Goal: Task Accomplishment & Management: Contribute content

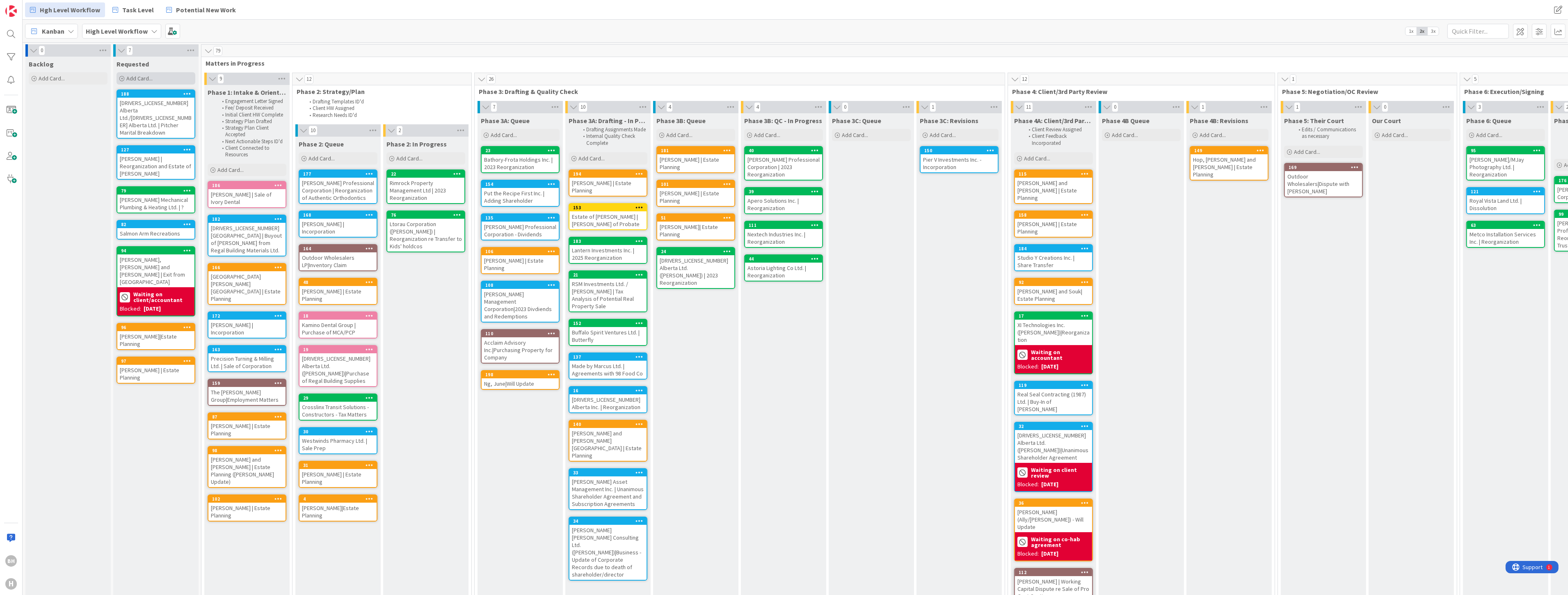
click at [142, 74] on div "Add Card..." at bounding box center [155, 79] width 79 height 12
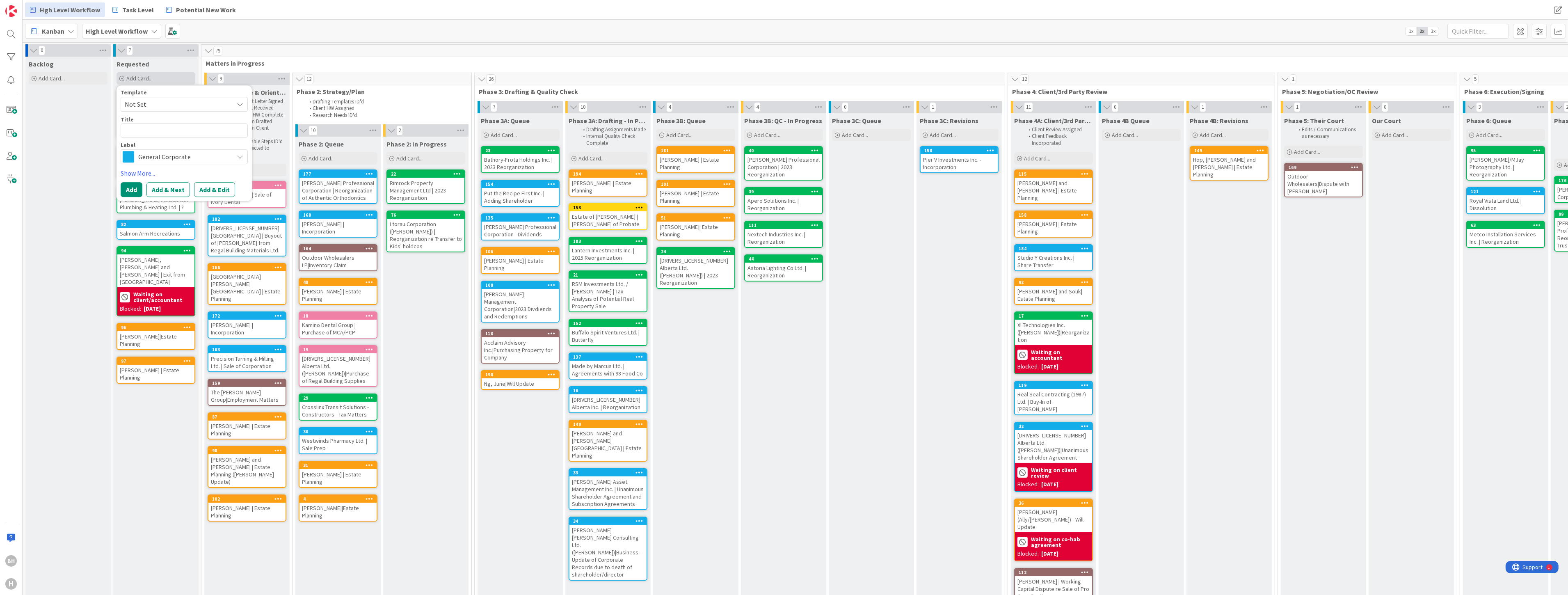
type textarea "x"
type textarea "J"
type textarea "x"
type textarea "Jo"
type textarea "x"
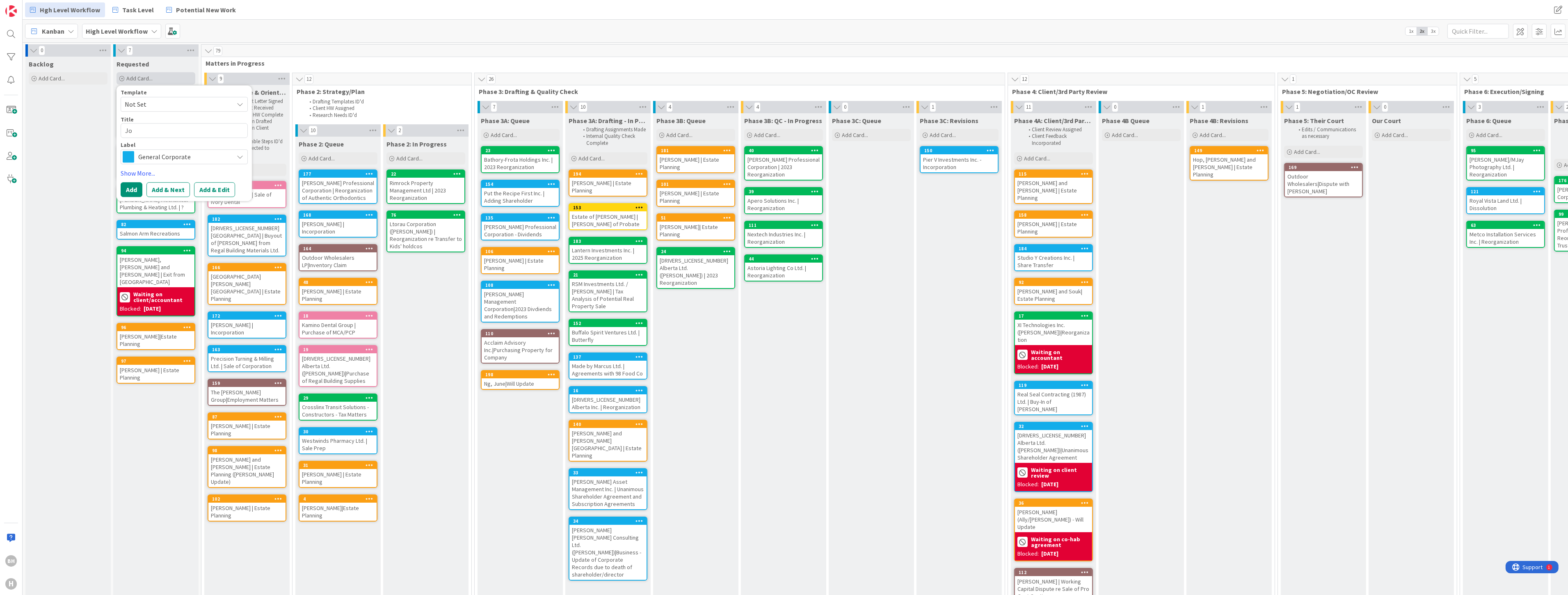
type textarea "Joh"
type textarea "x"
type textarea "[PERSON_NAME]"
type textarea "x"
type textarea "[PERSON_NAME]"
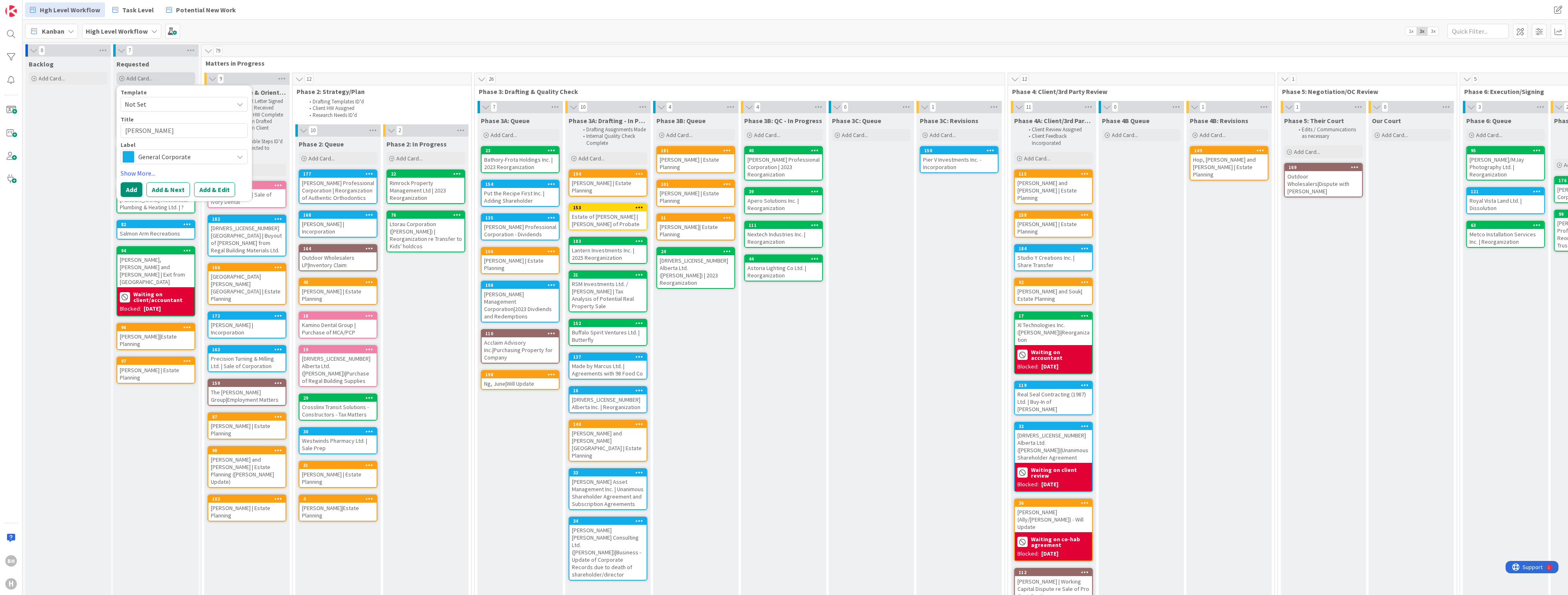
type textarea "x"
type textarea "[PERSON_NAME]"
type textarea "x"
type textarea "[PERSON_NAME]"
type textarea "x"
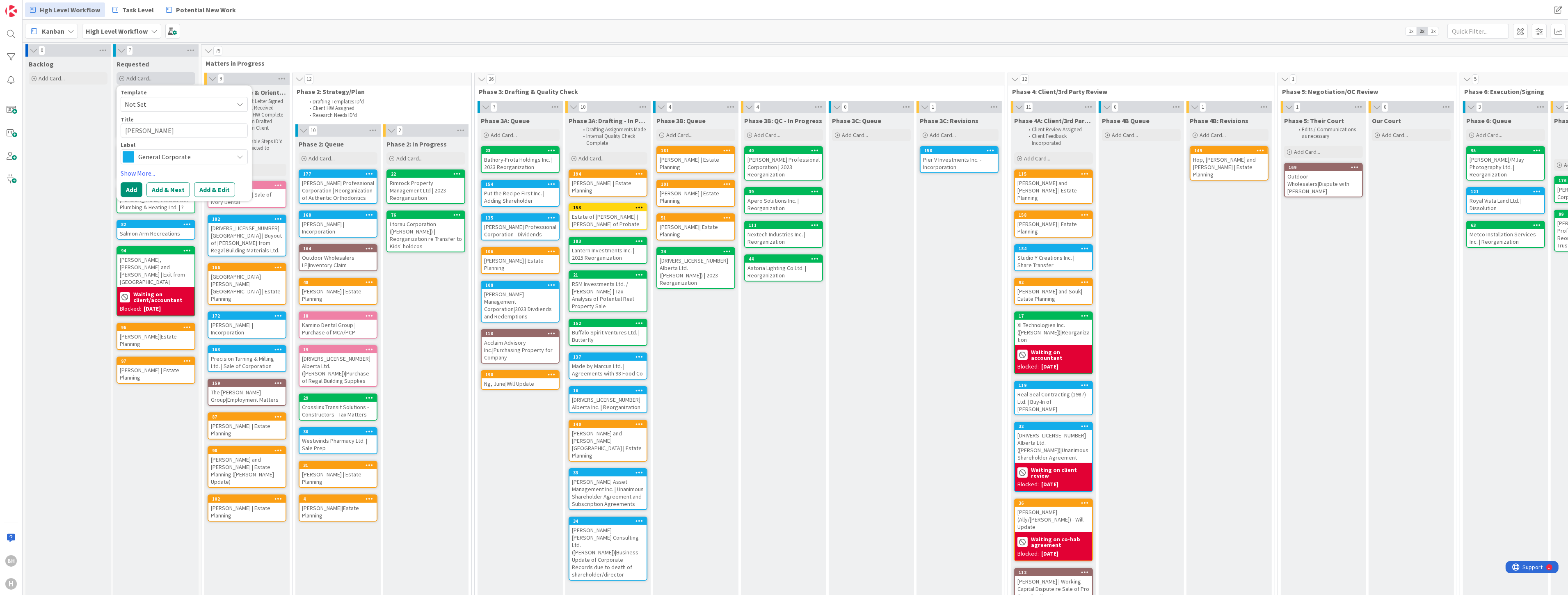
type textarea "[PERSON_NAME]"
type textarea "x"
type textarea "Joh"
type textarea "x"
type textarea "Jo"
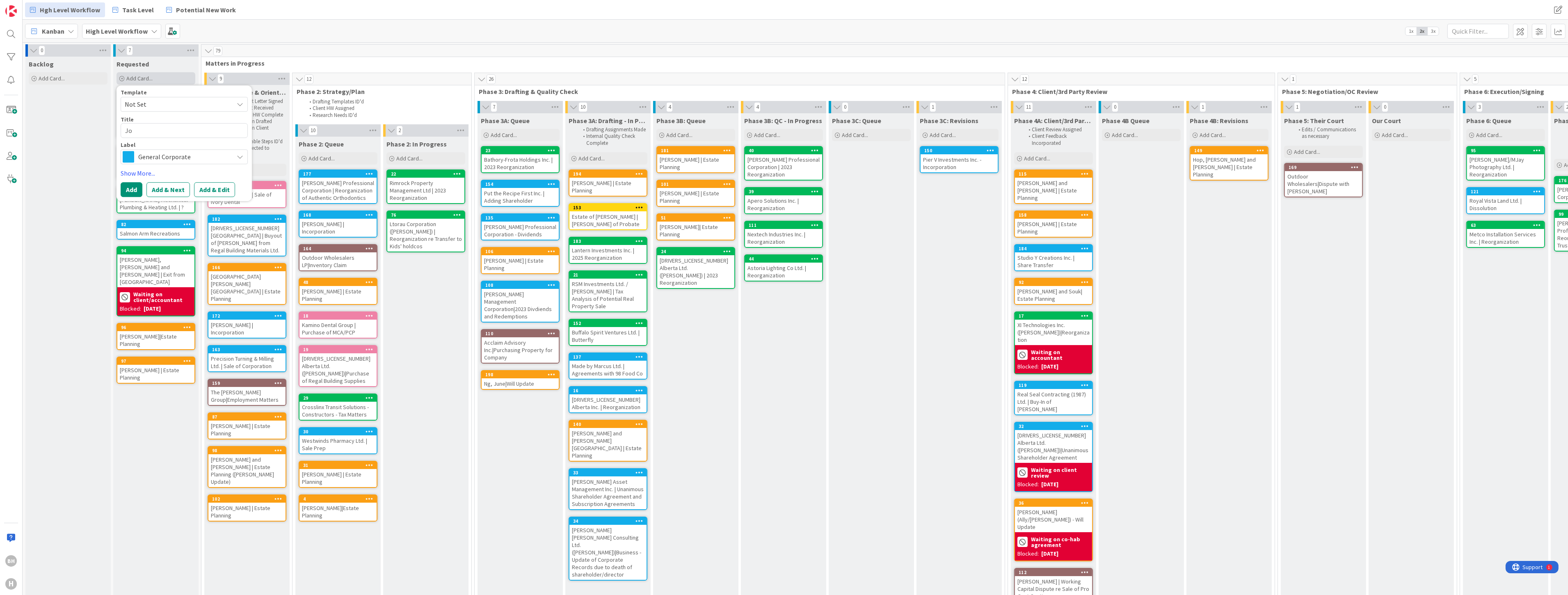
type textarea "x"
type textarea "J"
type textarea "x"
type textarea "P"
type textarea "x"
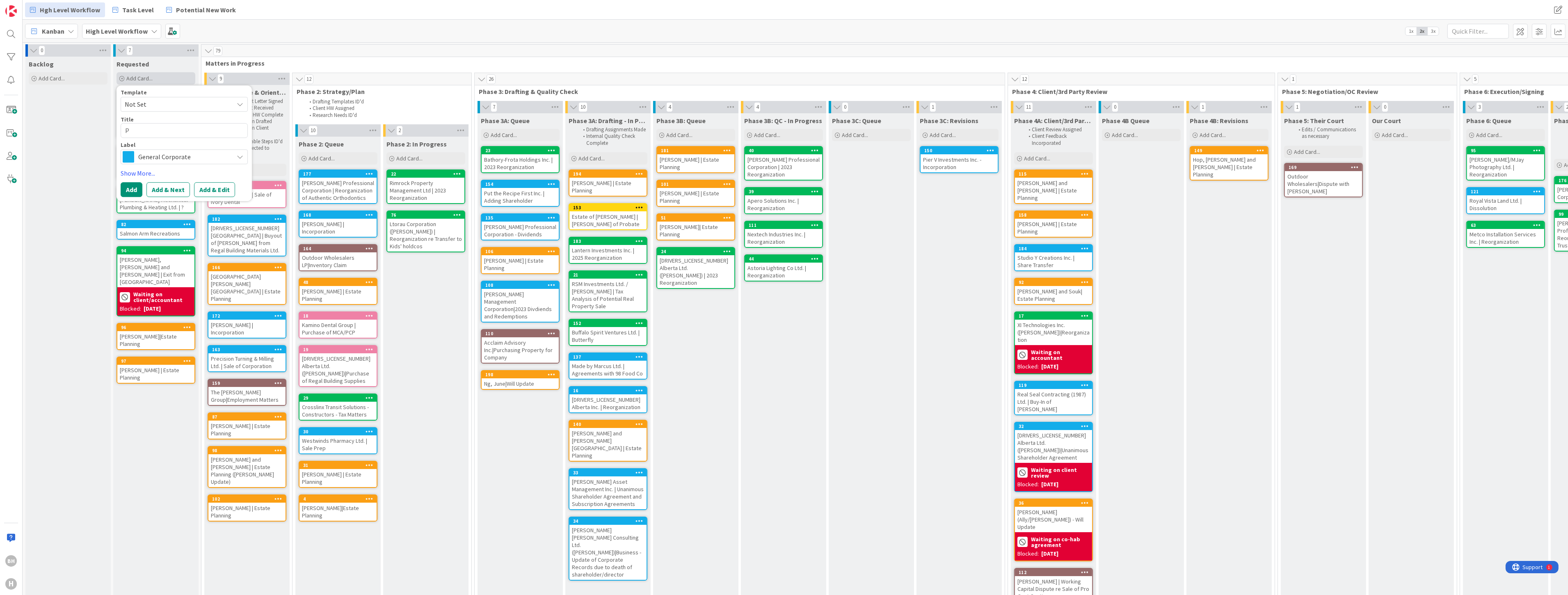
type textarea "Pr"
type textarea "x"
type textarea "Pre"
type textarea "x"
type textarea "Prec"
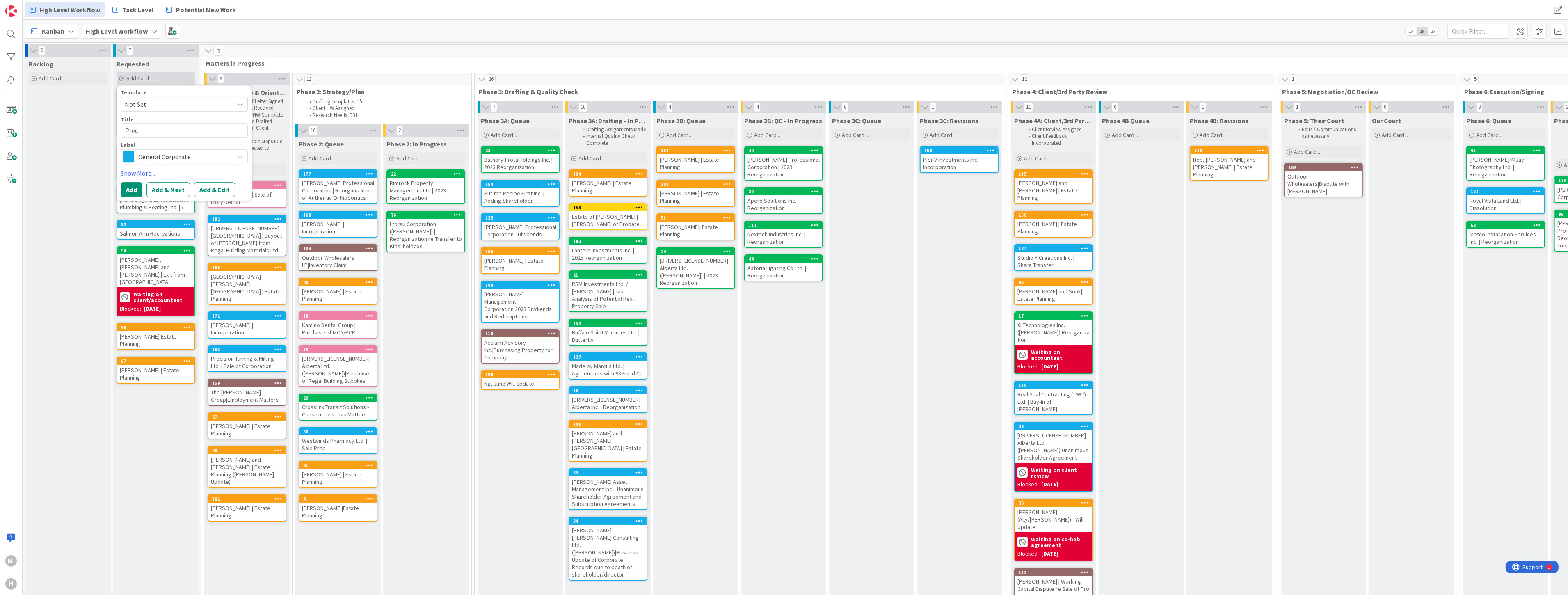
type textarea "x"
type textarea "Preci"
type textarea "x"
type textarea "Precis"
type textarea "x"
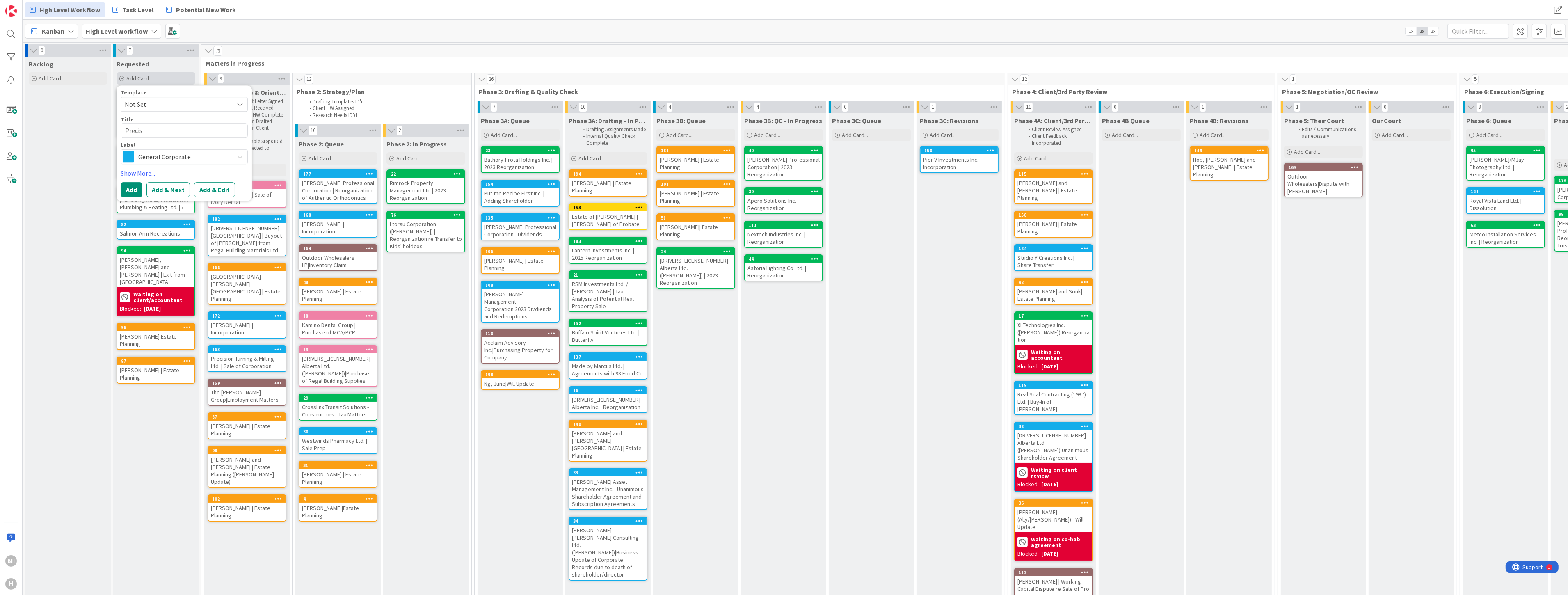
type textarea "Precisi"
type textarea "x"
type textarea "Precisio"
type textarea "x"
type textarea "Precision"
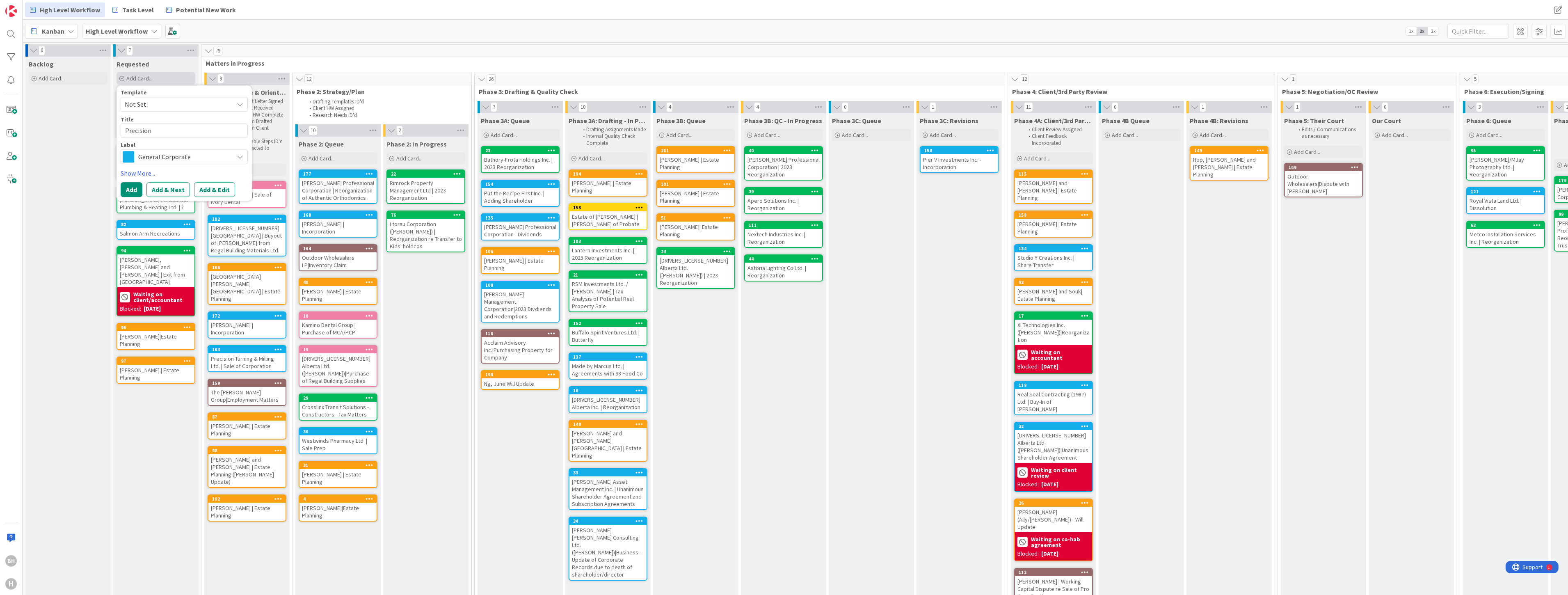
type textarea "x"
type textarea "Precision"
type textarea "x"
type textarea "Precision T"
type textarea "x"
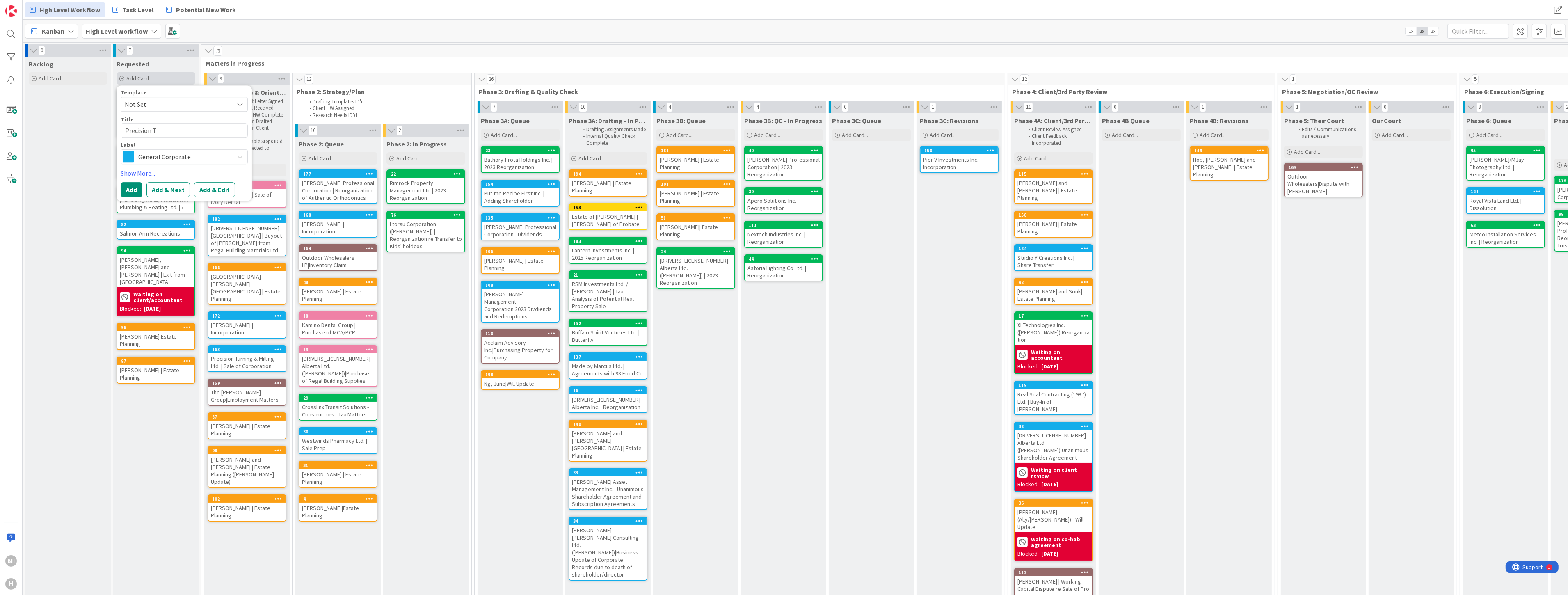
type textarea "Precision Tu"
type textarea "x"
type textarea "Precision Tur"
type textarea "x"
type textarea "Precision Turni"
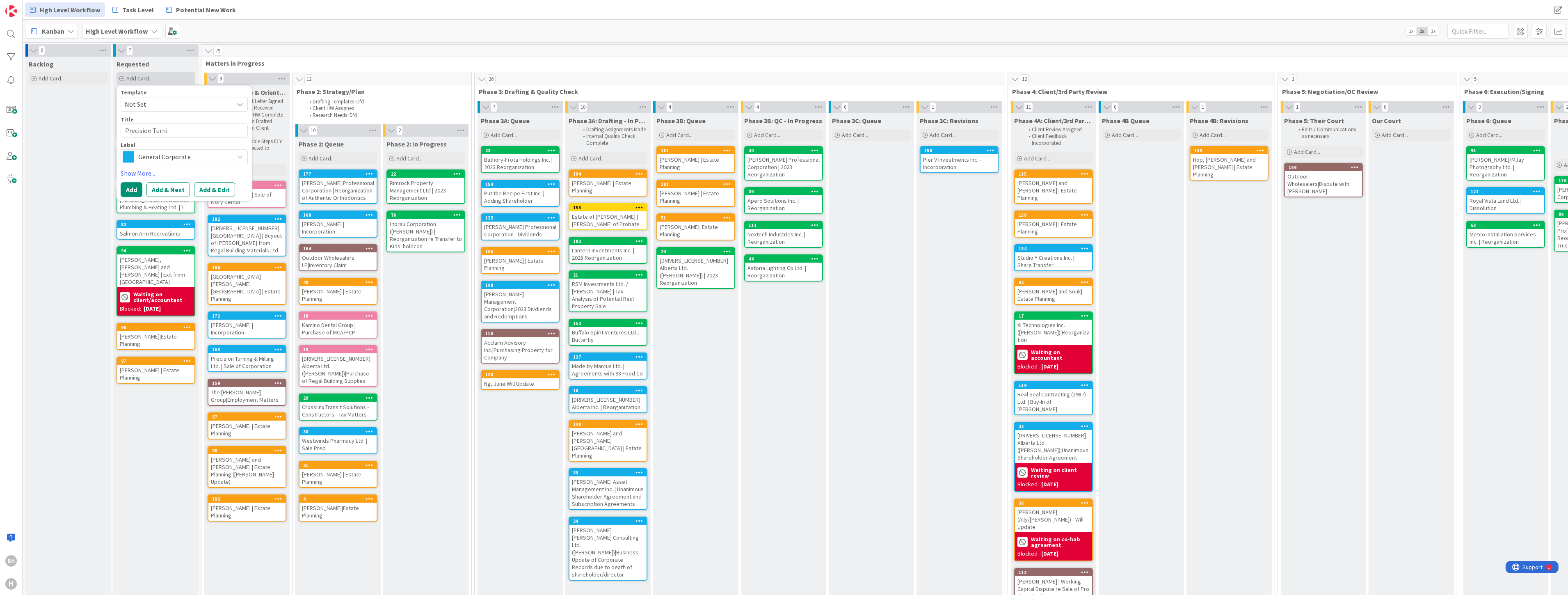
type textarea "x"
type textarea "Precision Turnin"
type textarea "x"
type textarea "Precision Turning"
type textarea "x"
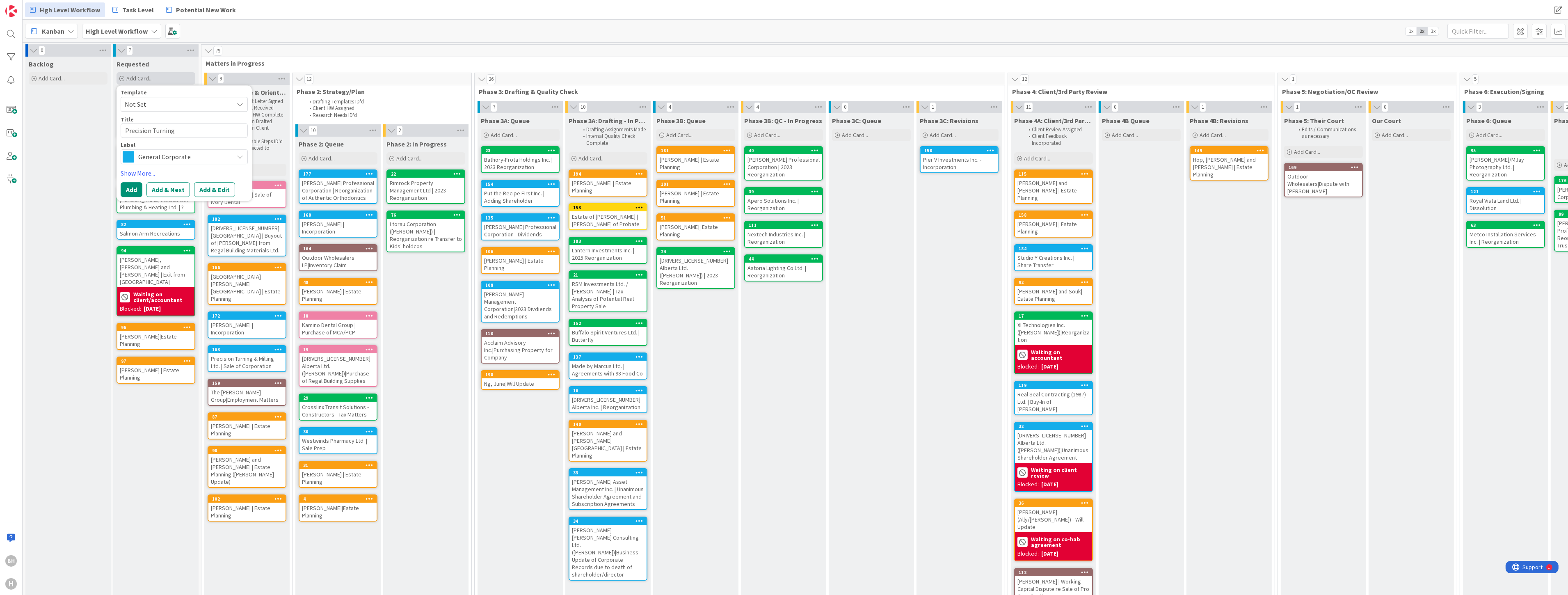
type textarea "Precision Turning|"
type textarea "x"
type textarea "Precision Turning|D"
type textarea "x"
type textarea "Precision Turning|De"
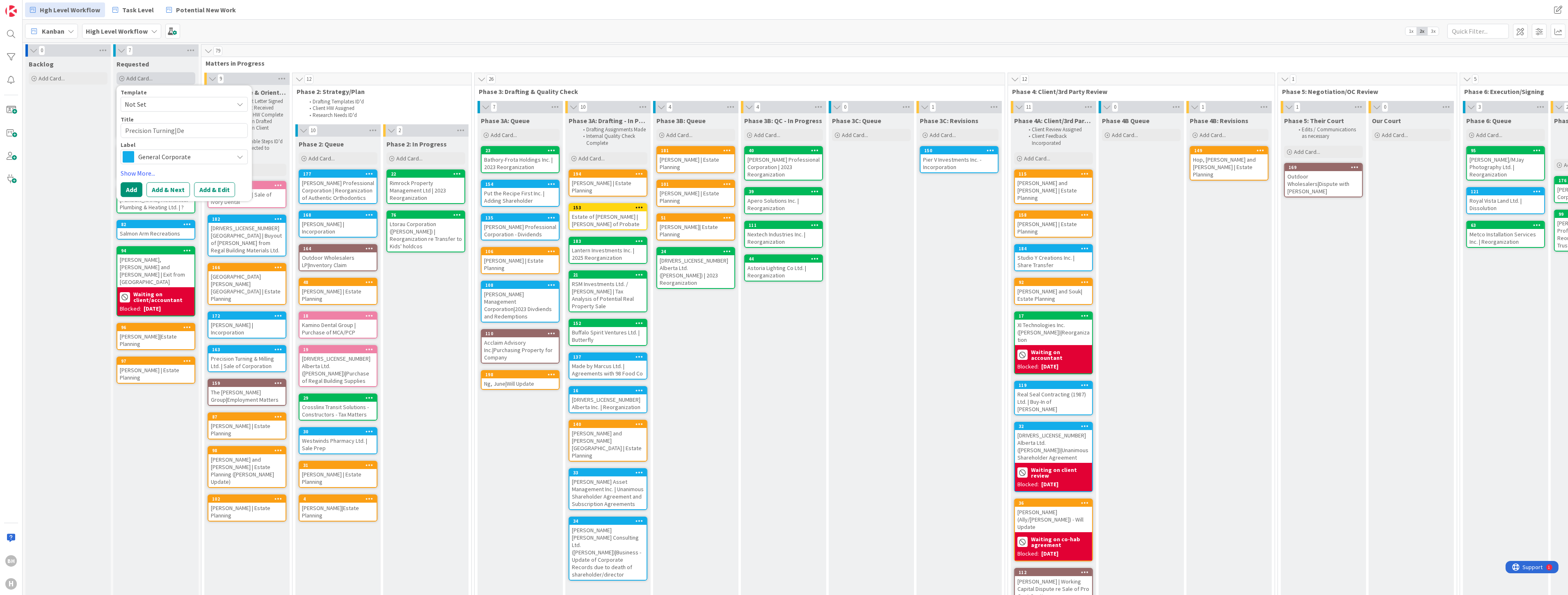
type textarea "x"
type textarea "Precision Turning|Dek"
type textarea "x"
type textarea "Precision Turning|Dekk"
type textarea "x"
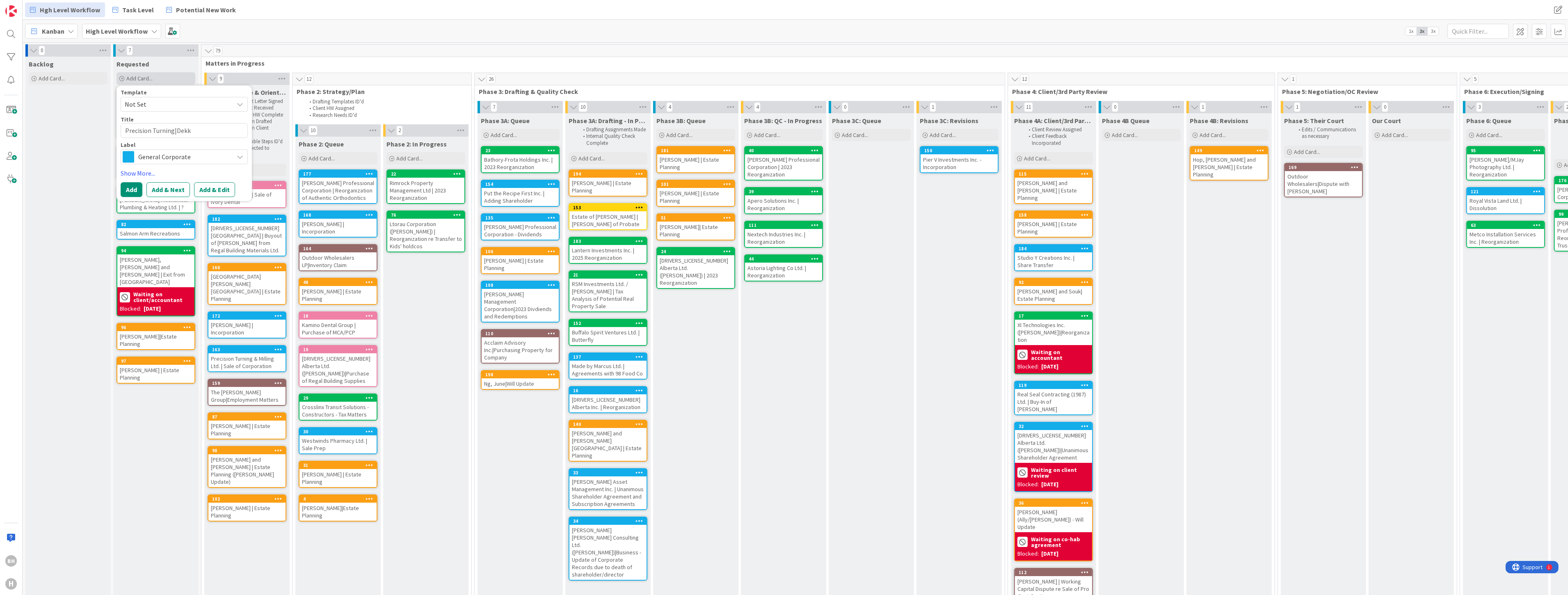
type textarea "Precision Turning|Dekke"
type textarea "x"
type textarea "Precision Turning|Dekker"
type textarea "x"
type textarea "Precision Turning|Dekker/"
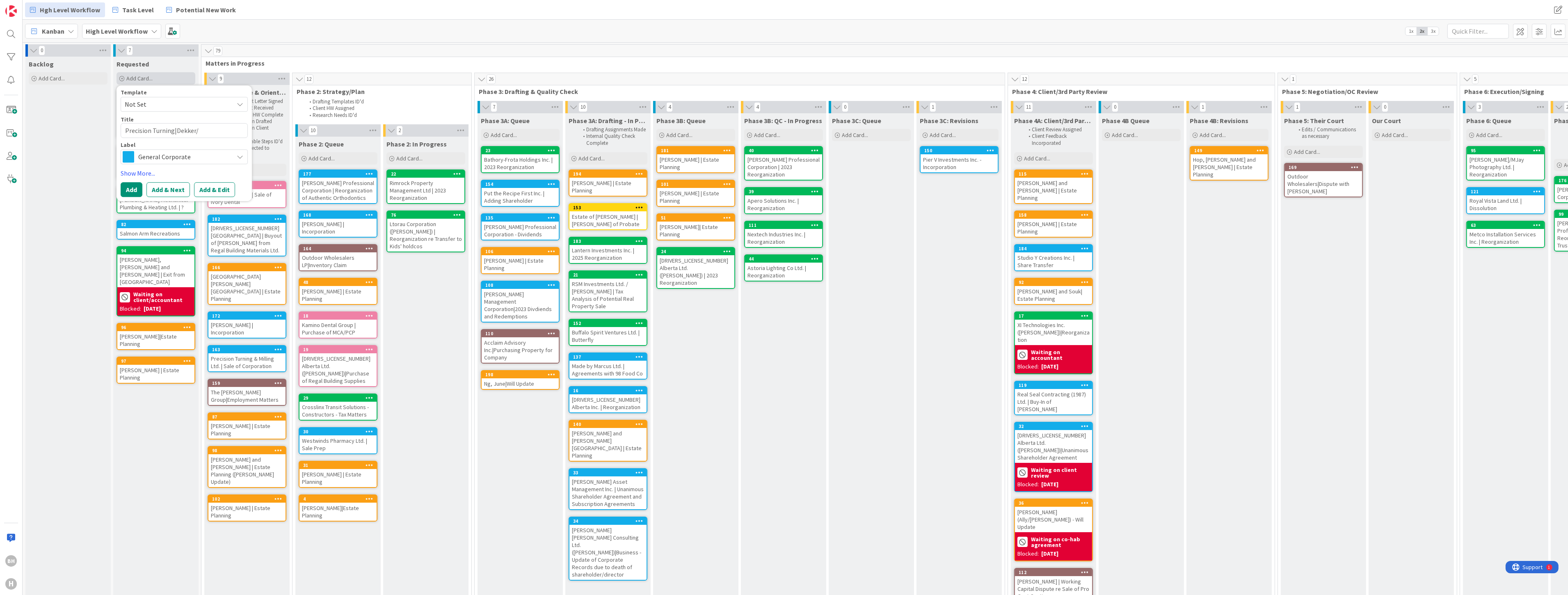
type textarea "x"
type textarea "Precision Turning|Dekker/OC"
type textarea "x"
type textarea "Precision Turning|Dekker/OCo"
type textarea "x"
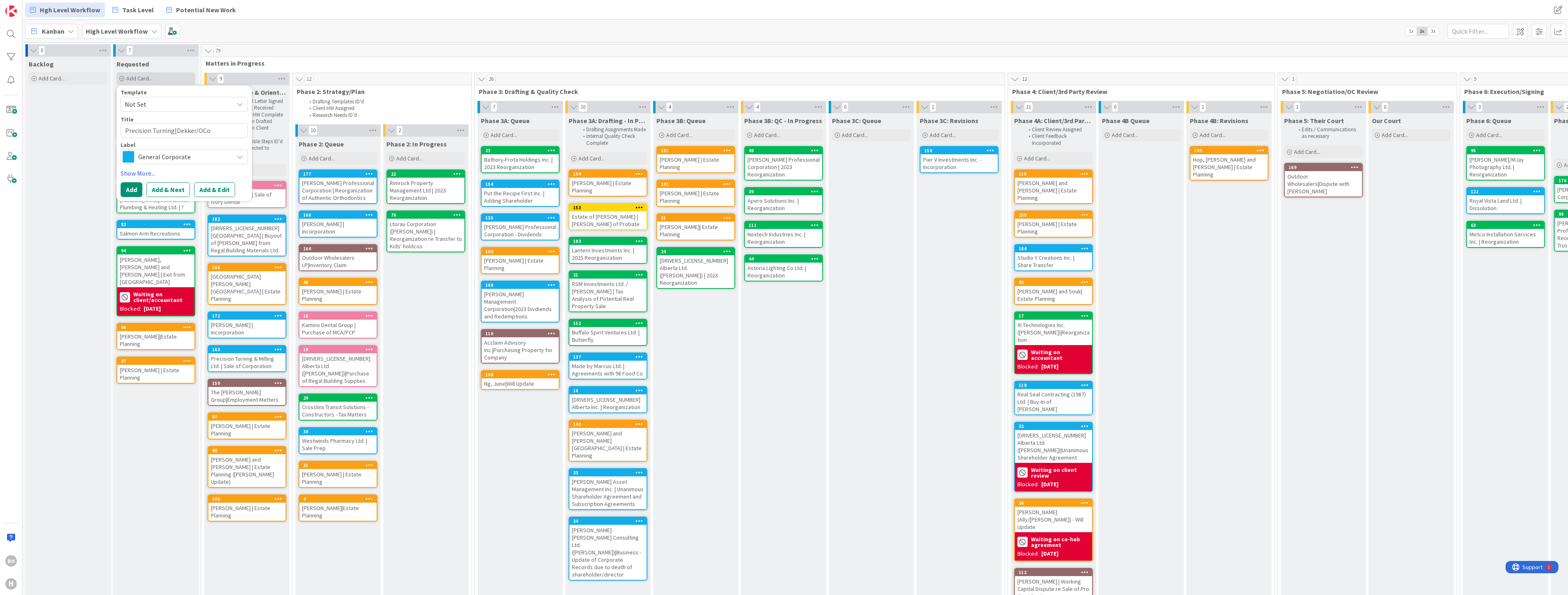
type textarea "Precision Turning|Dekker/OC"
type textarea "x"
type textarea "Precision Turning|Dekker/O"
type textarea "x"
type textarea "Precision Turning|Dekker/Oc"
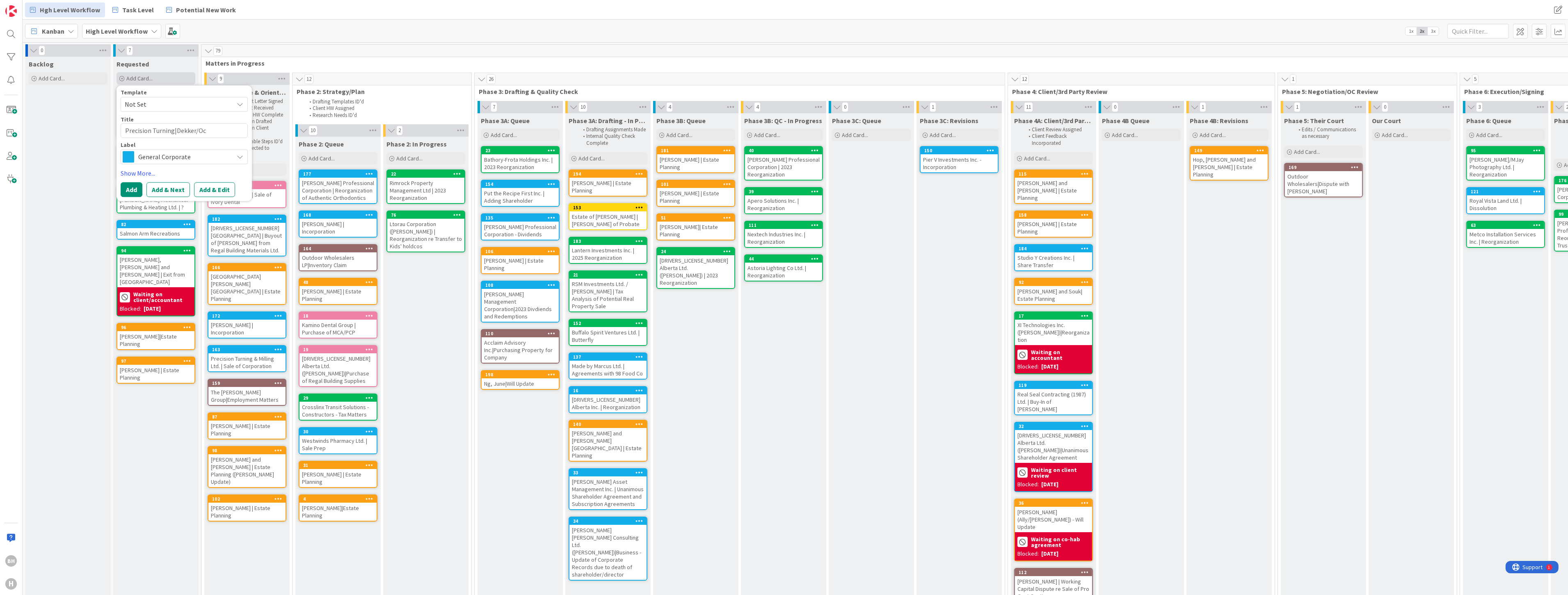
type textarea "x"
type textarea "Precision Turning|Dekker/Och"
type textarea "x"
type textarea "Precision Turning|Dekker/Ocho"
type textarea "x"
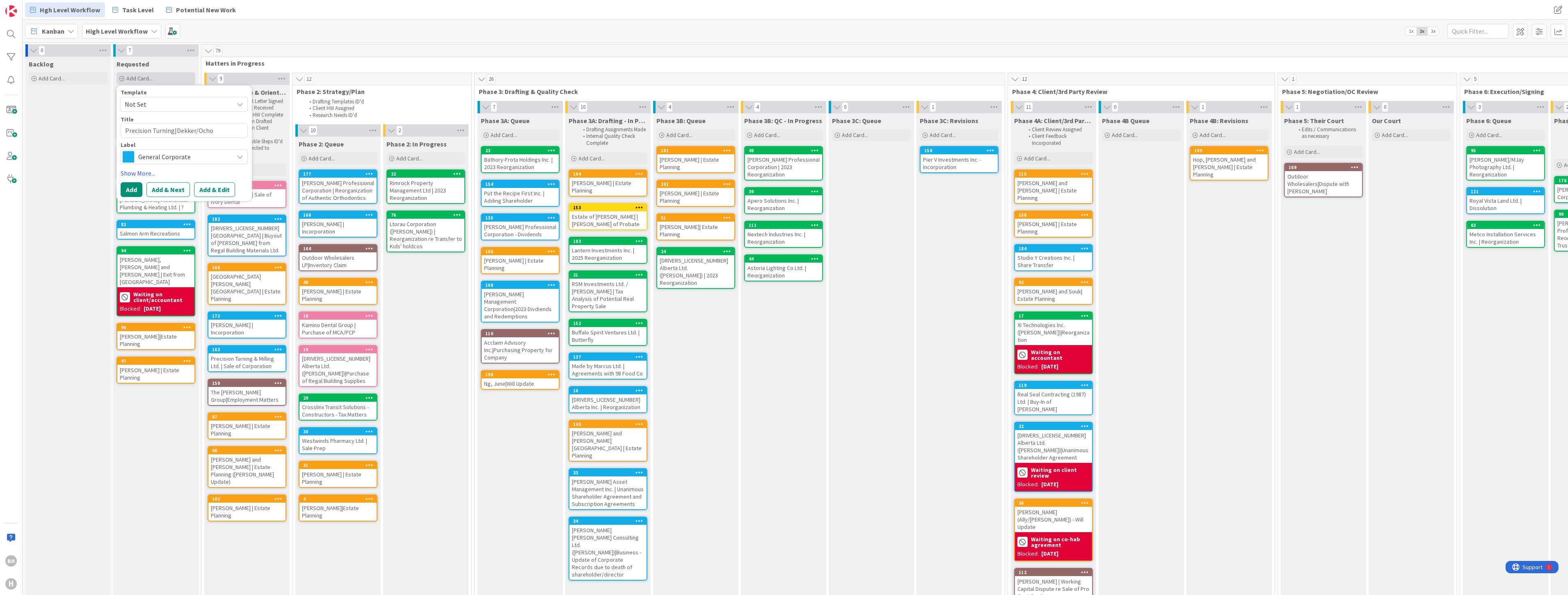
type textarea "Precision Turning|Dekker/[PERSON_NAME]"
type textarea "x"
type textarea "Precision Turning|Dekker/[PERSON_NAME]"
type textarea "x"
type textarea "Precision Turning|Dekker/[PERSON_NAME] -"
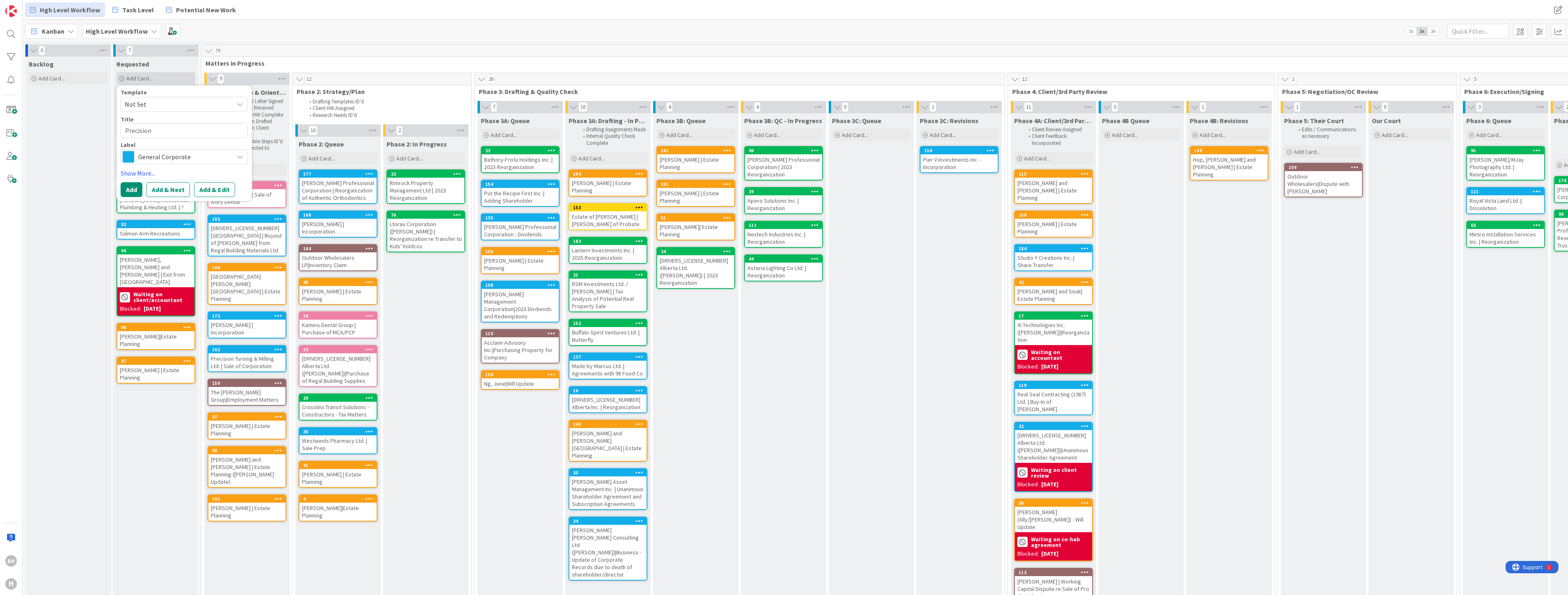
type textarea "x"
type textarea "Precision Turning|Dekker/[PERSON_NAME] -"
type textarea "x"
type textarea "Precision Turning|Dekker/[PERSON_NAME] - R"
type textarea "x"
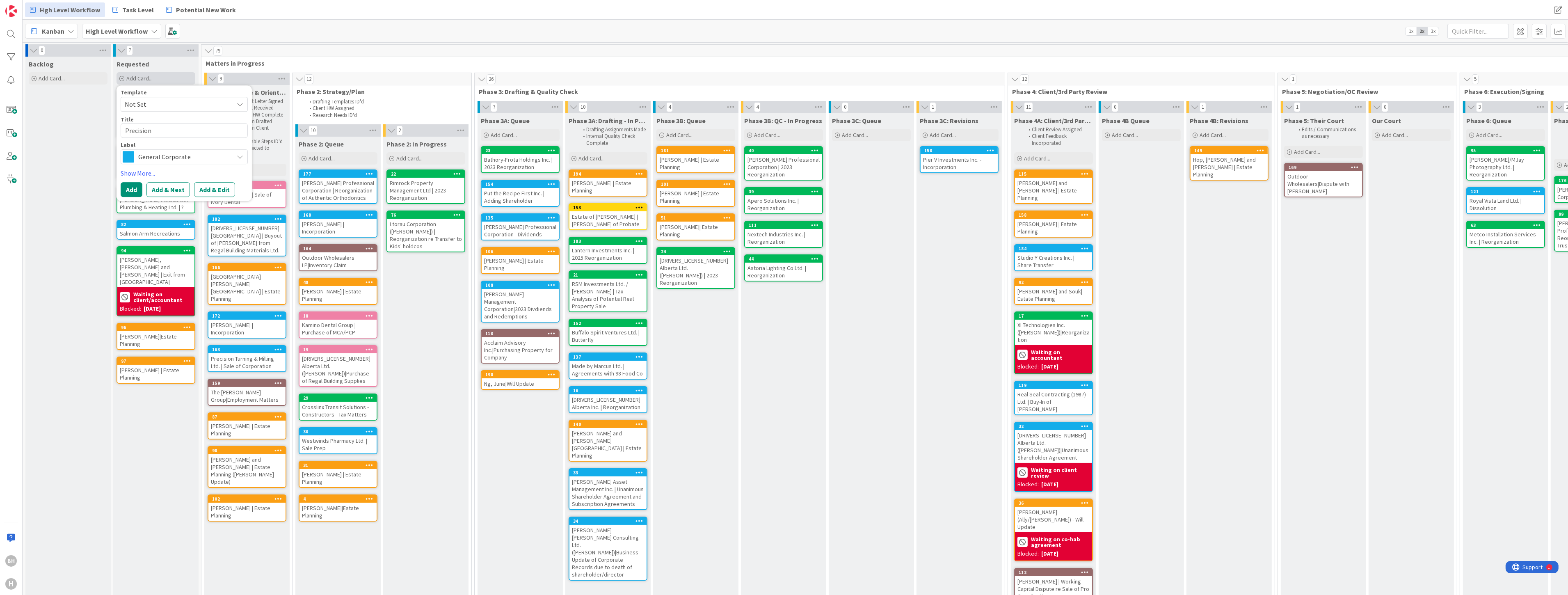
type textarea "Precision Turning|Dekker/[PERSON_NAME] - Re"
type textarea "x"
type textarea "Precision Turning|Dekker/[PERSON_NAME] - R"
type textarea "x"
type textarea "Precision Turning|Dekker/[PERSON_NAME] -"
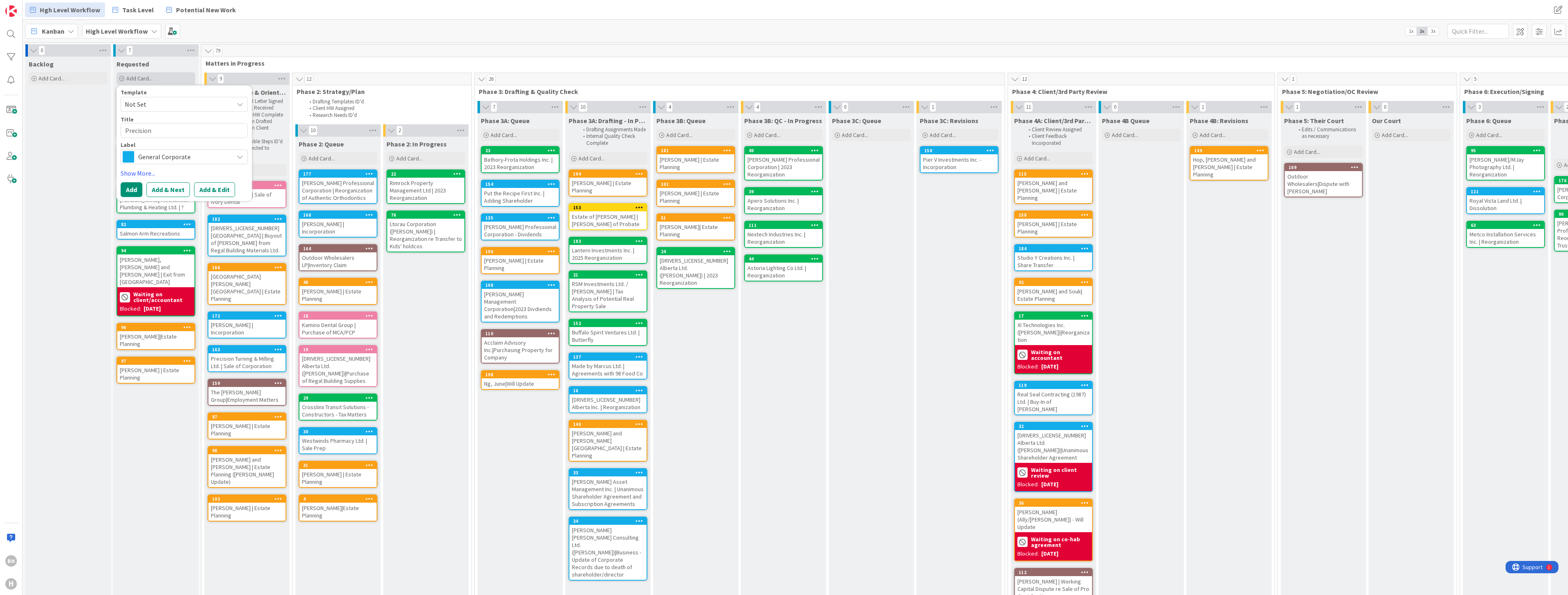
type textarea "x"
type textarea "Precision Turning|Dekker/[PERSON_NAME] - R"
type textarea "x"
type textarea "Precision Turning|Dekker/[PERSON_NAME] - Re"
type textarea "x"
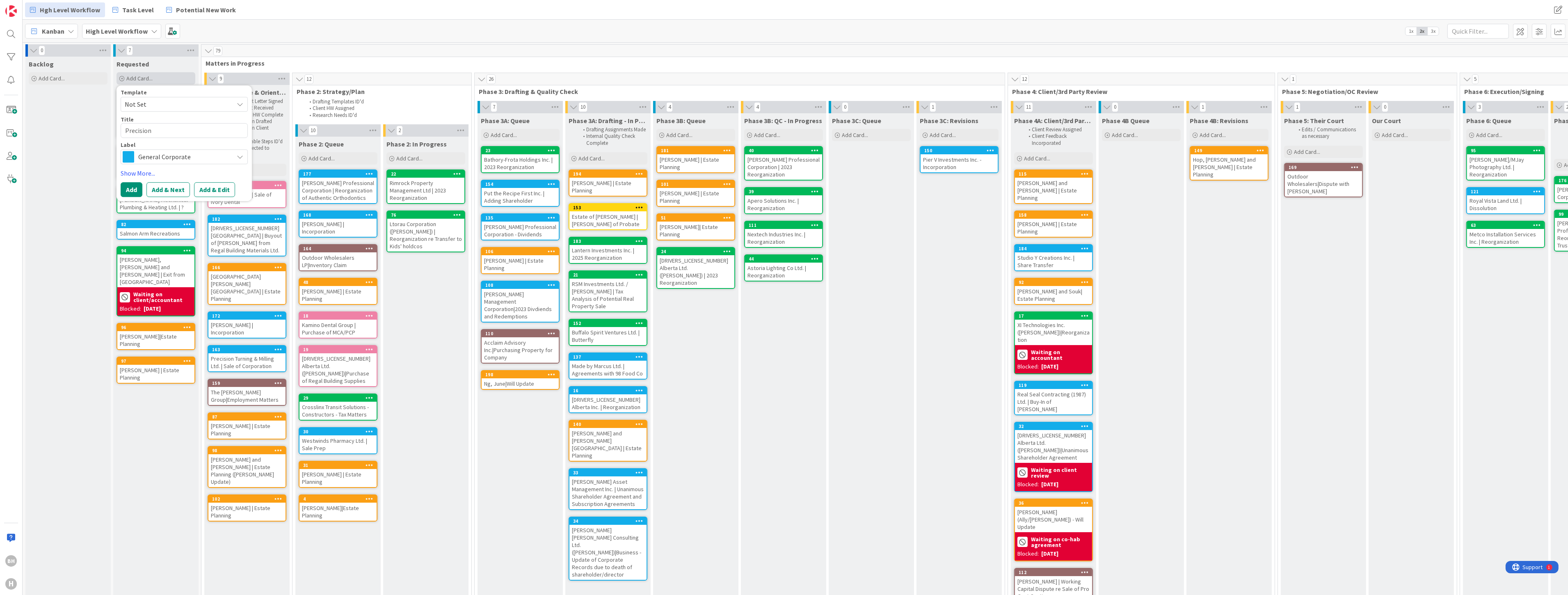
type textarea "Precision Turning|Dekker/[PERSON_NAME] - Reo"
type textarea "x"
type textarea "Precision Turning|Dekker/[PERSON_NAME] - Reor"
type textarea "x"
type textarea "Precision Turning|Dekker/[PERSON_NAME] - Reorg"
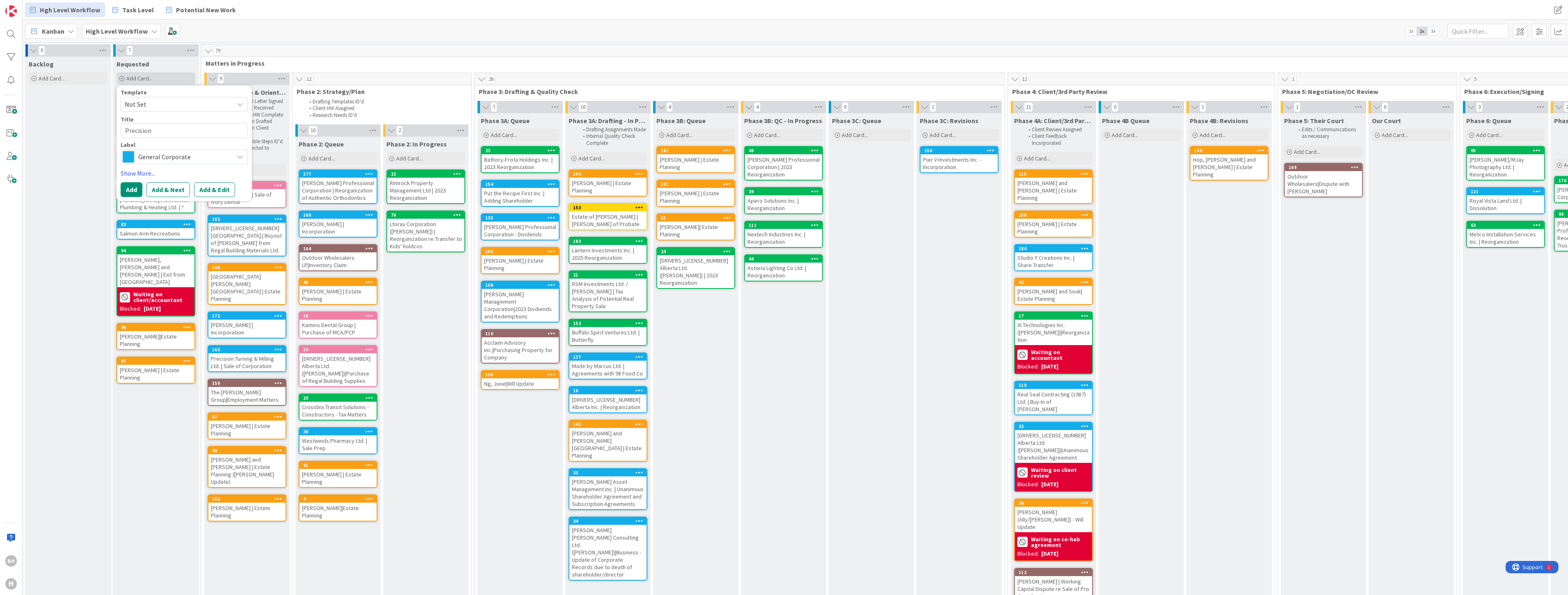
type textarea "x"
type textarea "Precision Turning|Dekker/[PERSON_NAME] - Reorga"
type textarea "x"
type textarea "Precision Turning|Dekker/[PERSON_NAME] - Reorgani"
type textarea "x"
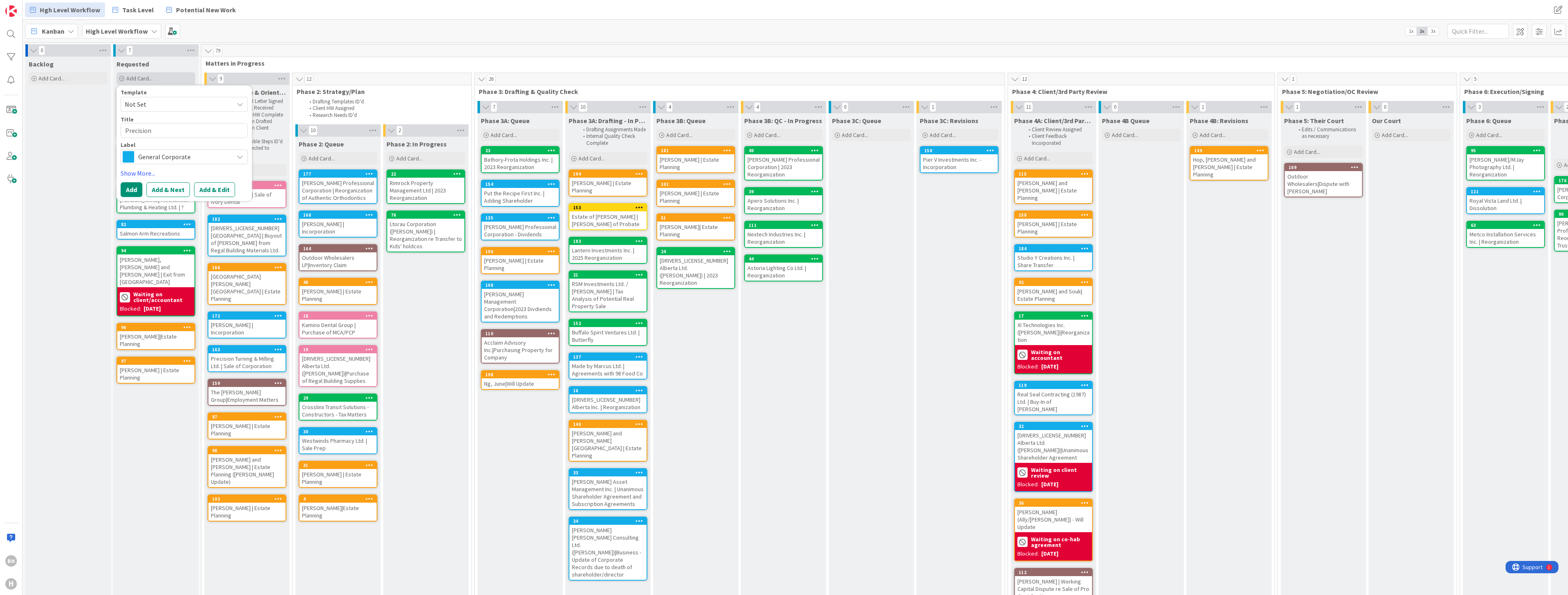
type textarea "Precision Turning|Dekker/[PERSON_NAME] - Reorganiz"
type textarea "x"
type textarea "Precision Turning|Dekker/[PERSON_NAME] - Reorganiza"
type textarea "x"
type textarea "Precision Turning|Dekker/[PERSON_NAME] - Reorganizati"
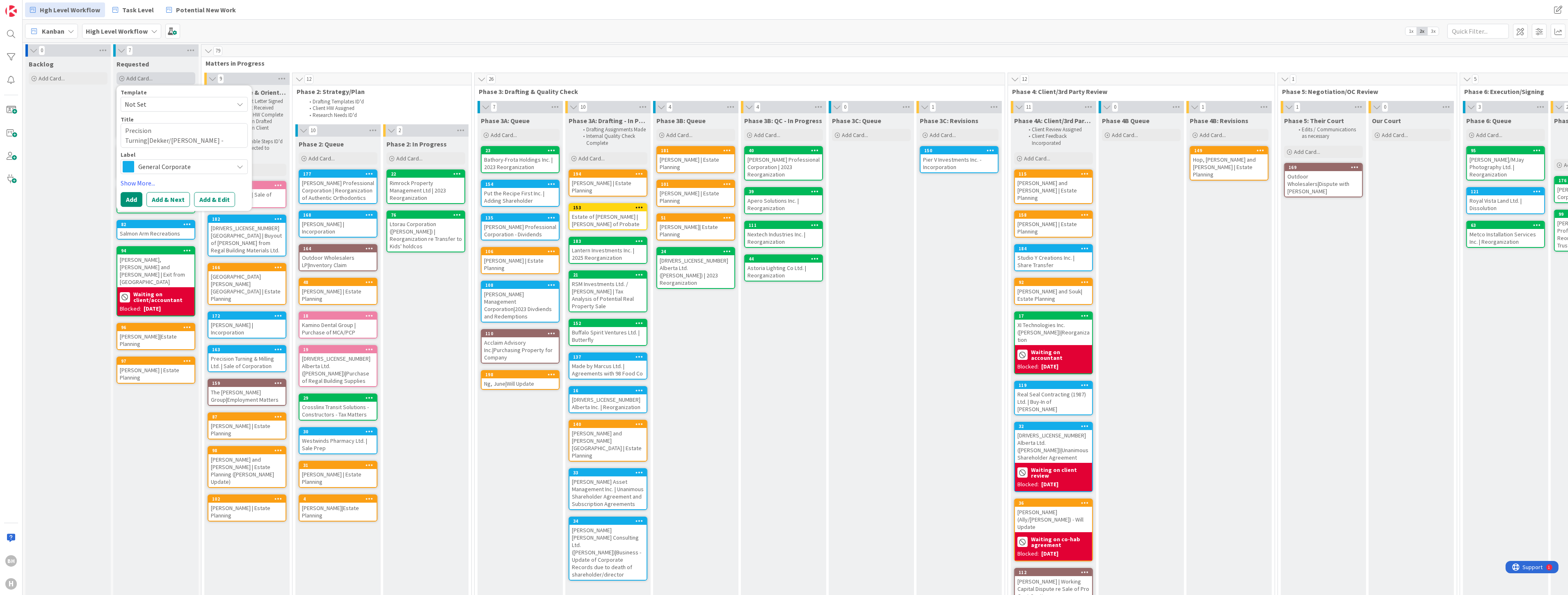
type textarea "x"
type textarea "Precision Turning|Dekker/[PERSON_NAME] - Reorganizatio"
type textarea "x"
type textarea "Precision Turning|Dekker/[PERSON_NAME] - Reorganization"
click at [152, 163] on span "General Corporate" at bounding box center [184, 166] width 91 height 12
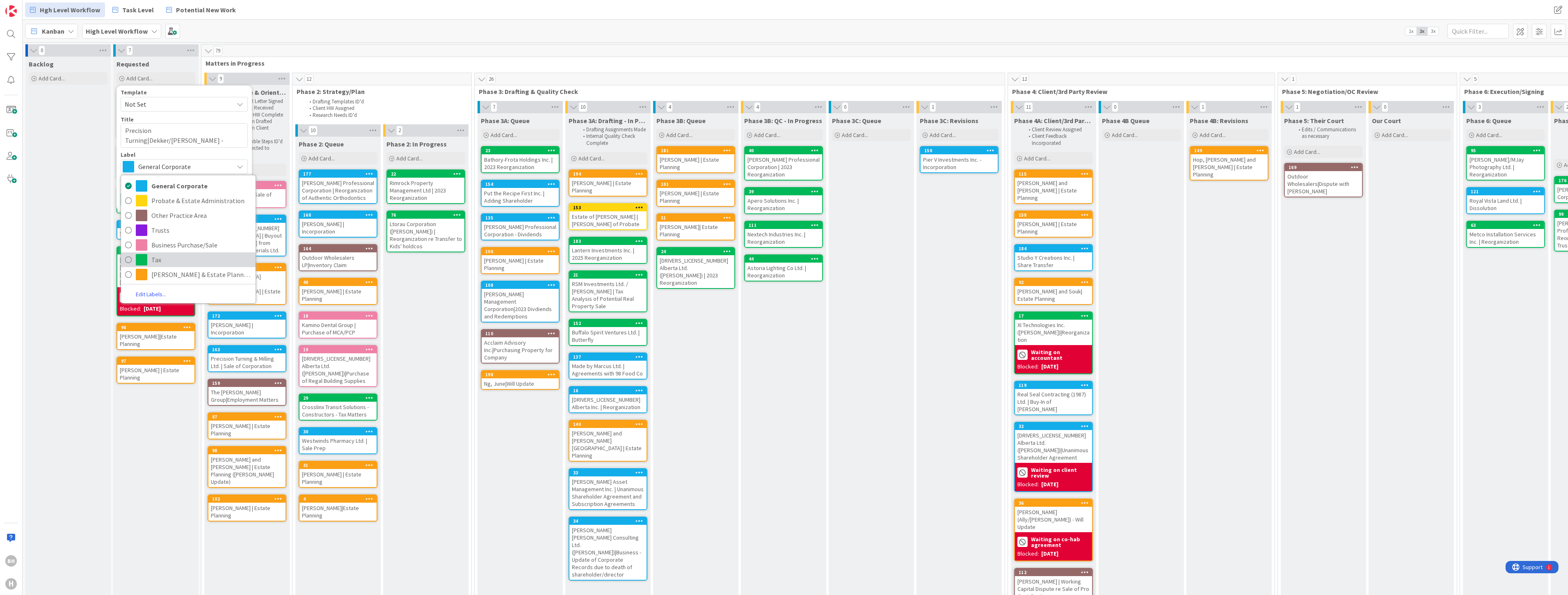
click at [144, 259] on span at bounding box center [141, 259] width 12 height 12
type textarea "x"
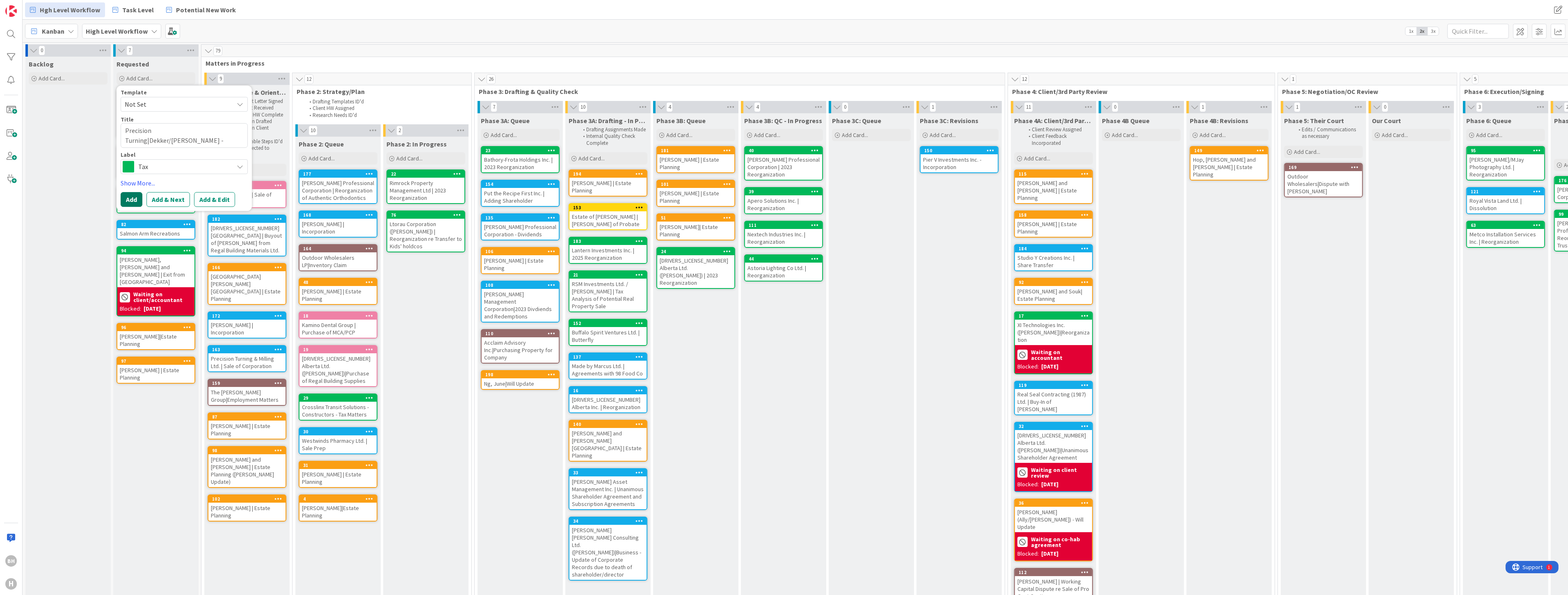
click at [130, 203] on button "Add" at bounding box center [131, 199] width 22 height 15
